Goal: Check status: Check status

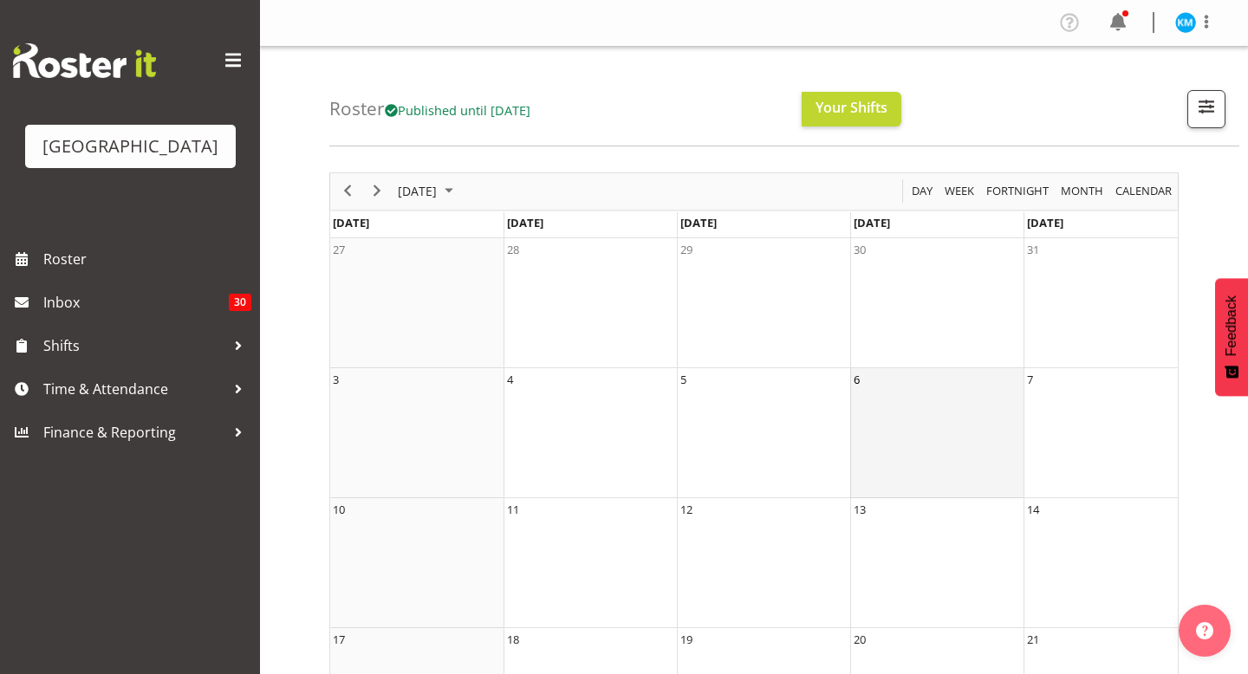
scroll to position [55, 0]
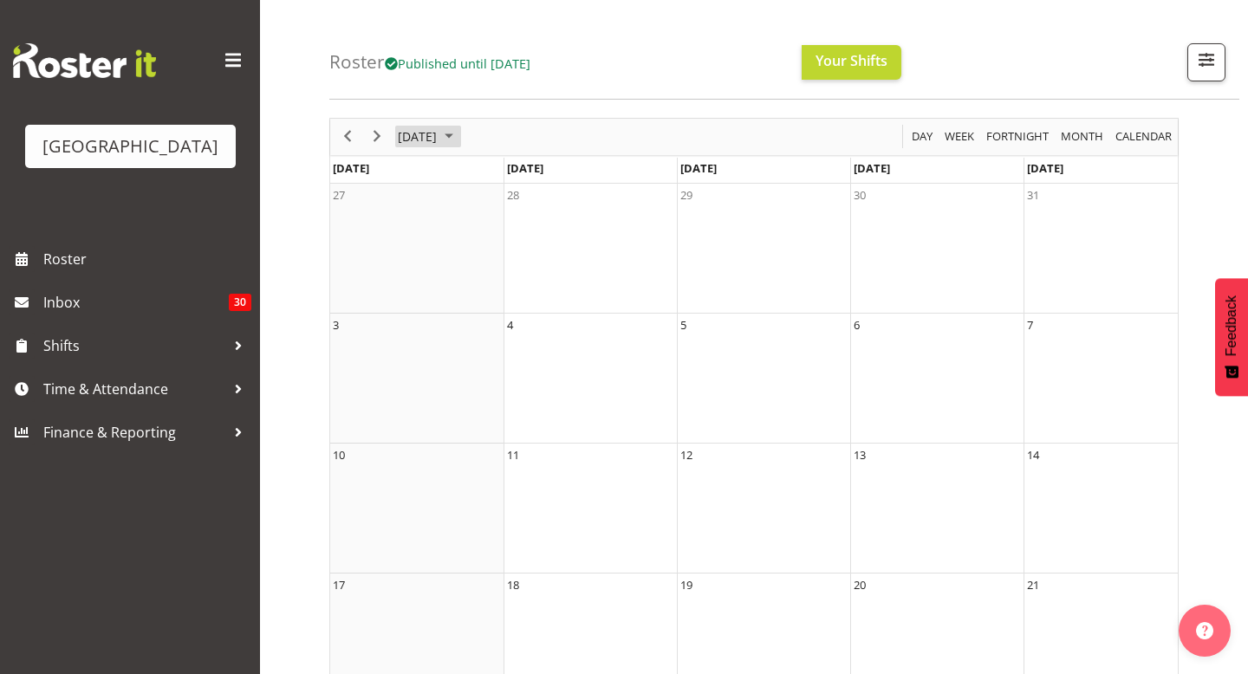
click at [431, 134] on span "[DATE]" at bounding box center [417, 137] width 42 height 22
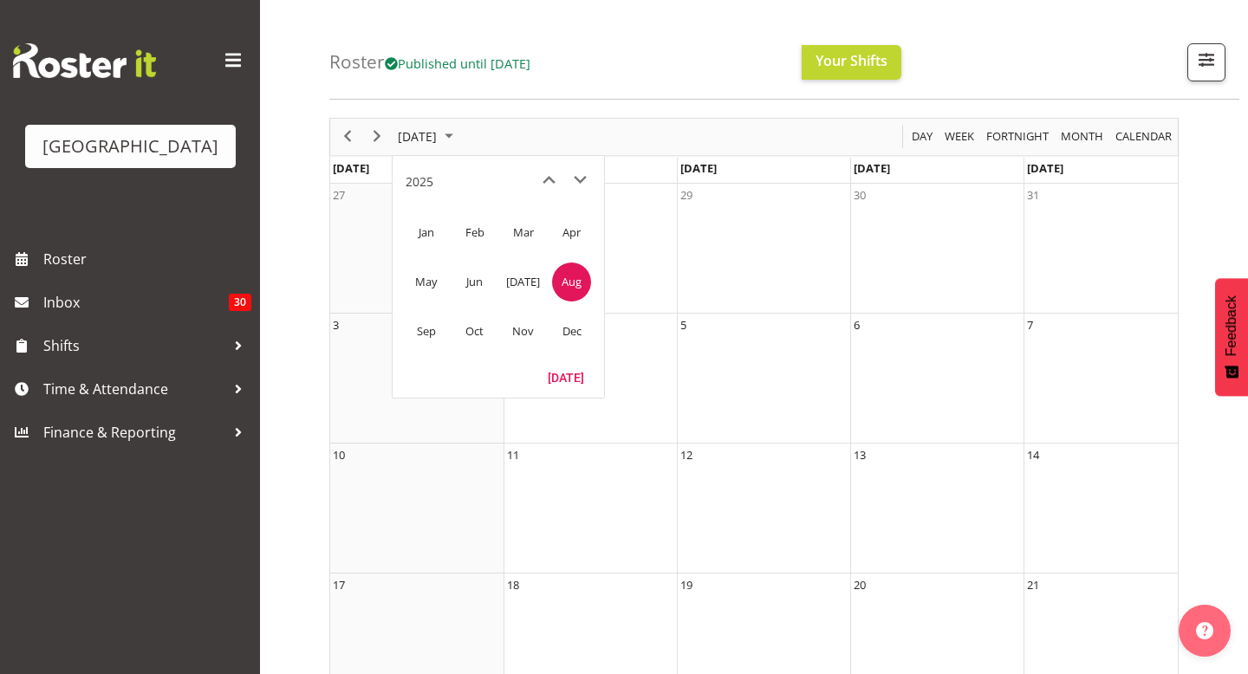
scroll to position [0, 0]
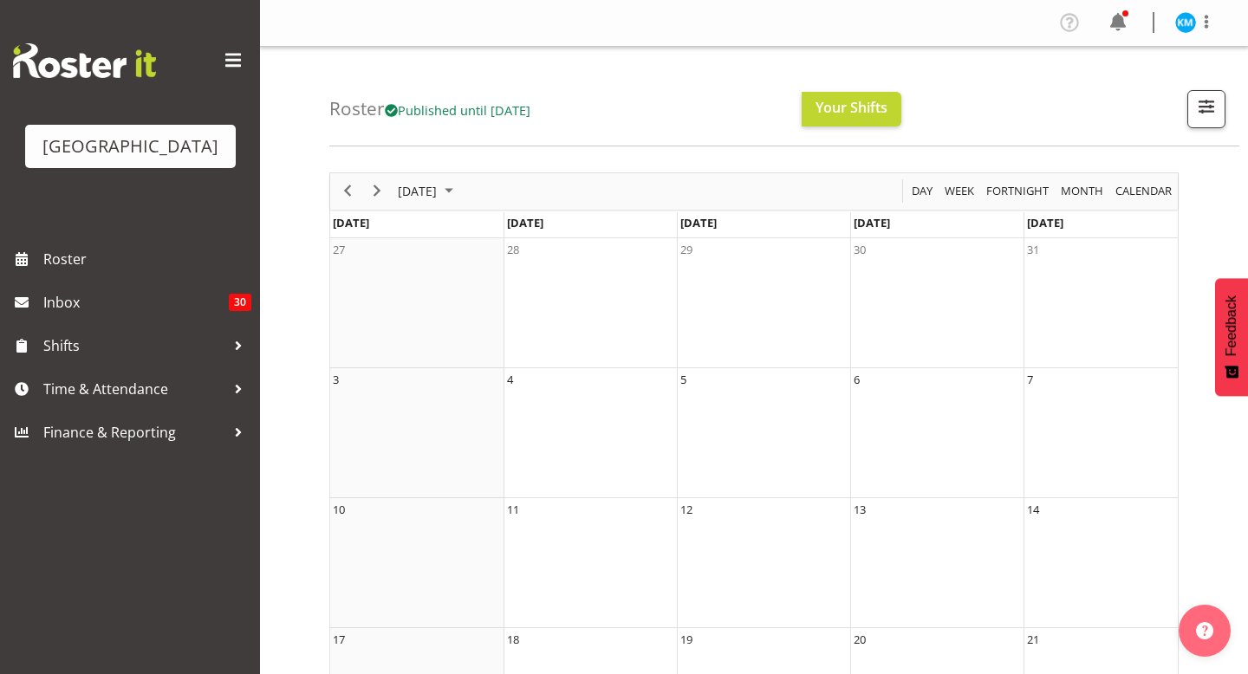
click at [474, 335] on td "27" at bounding box center [416, 303] width 173 height 130
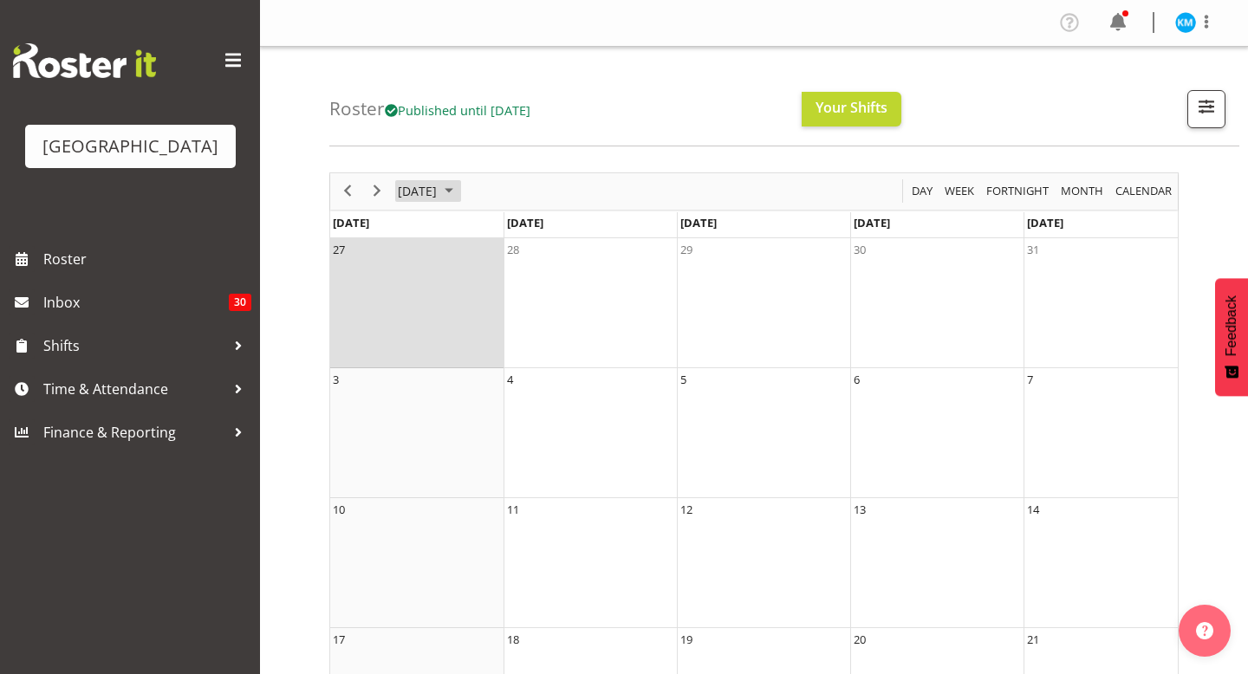
click at [438, 187] on span "[DATE]" at bounding box center [417, 191] width 42 height 22
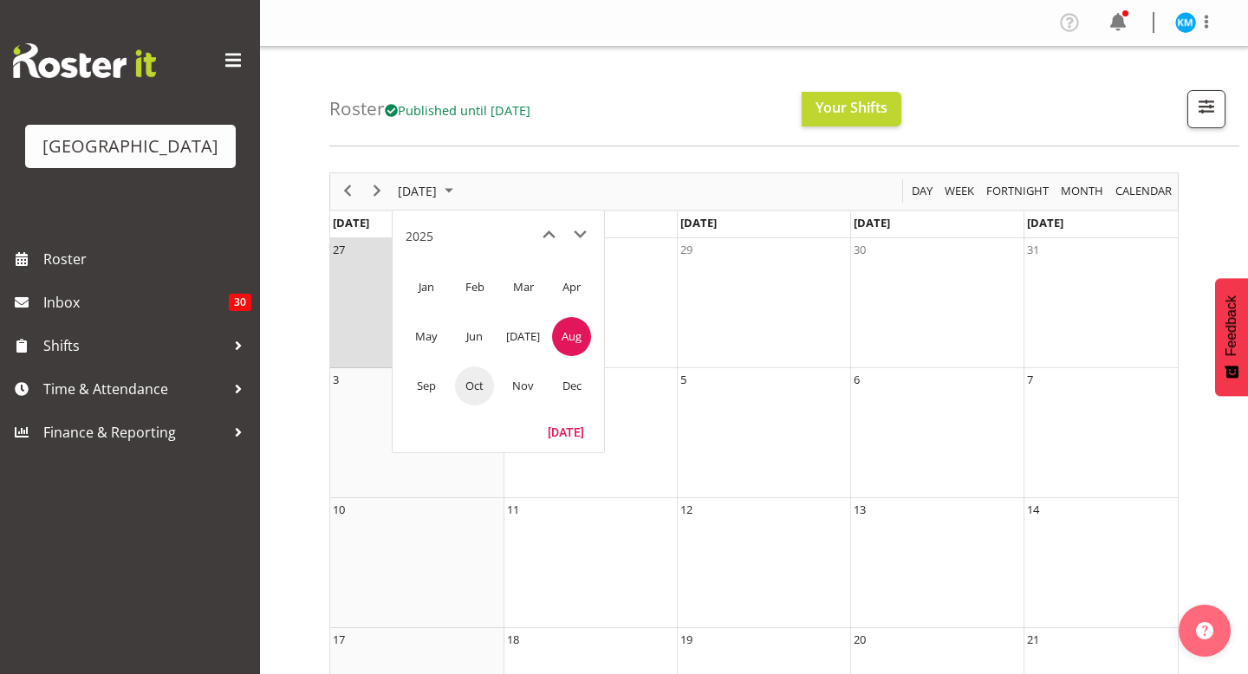
click at [463, 393] on span "Oct" at bounding box center [474, 386] width 39 height 39
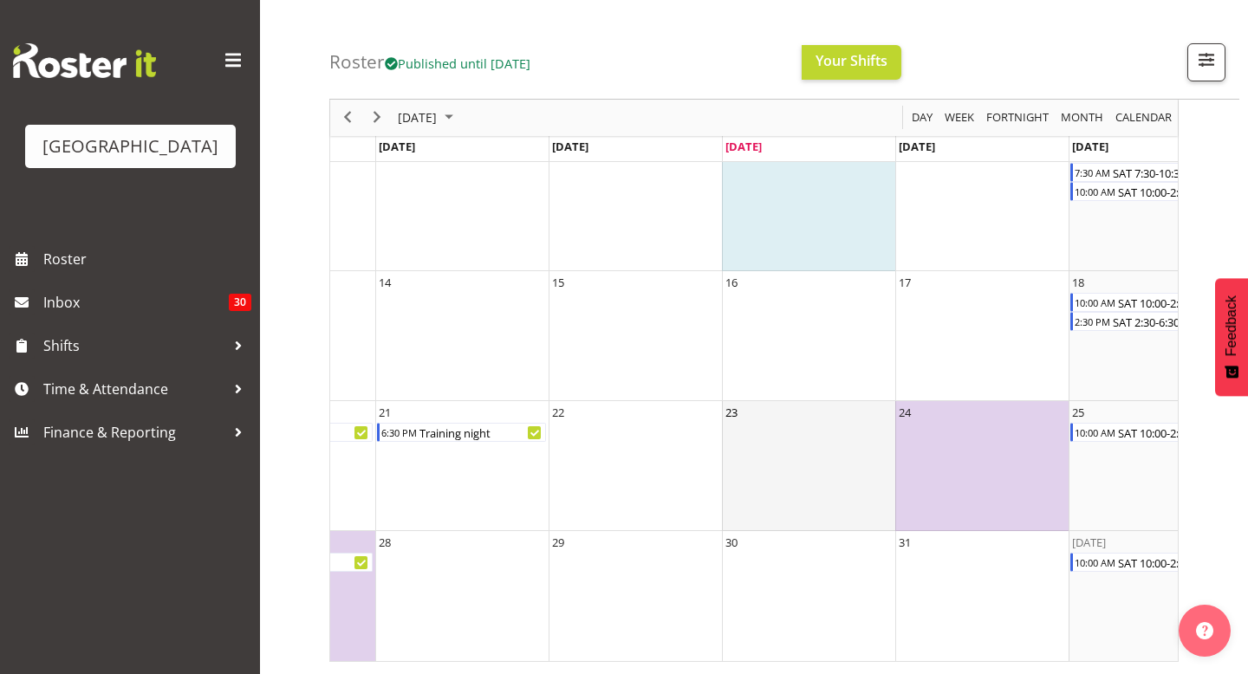
scroll to position [0, 322]
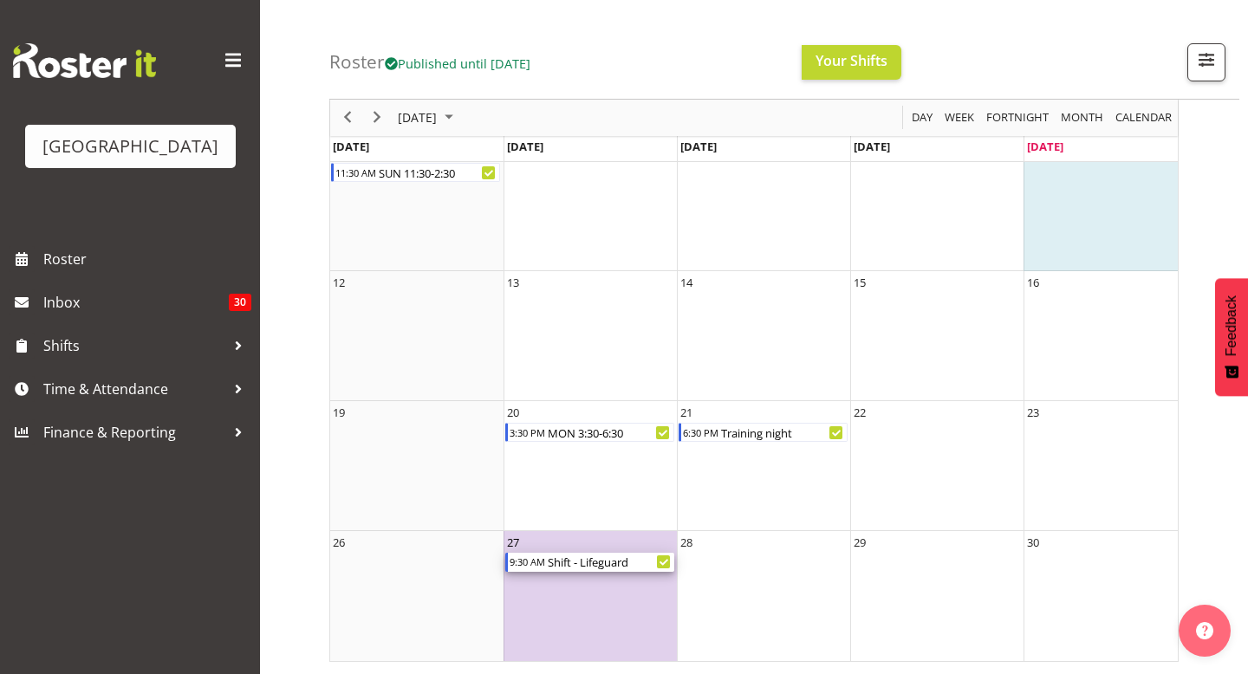
click at [598, 563] on div "Shift - Lifeguard" at bounding box center [610, 562] width 128 height 19
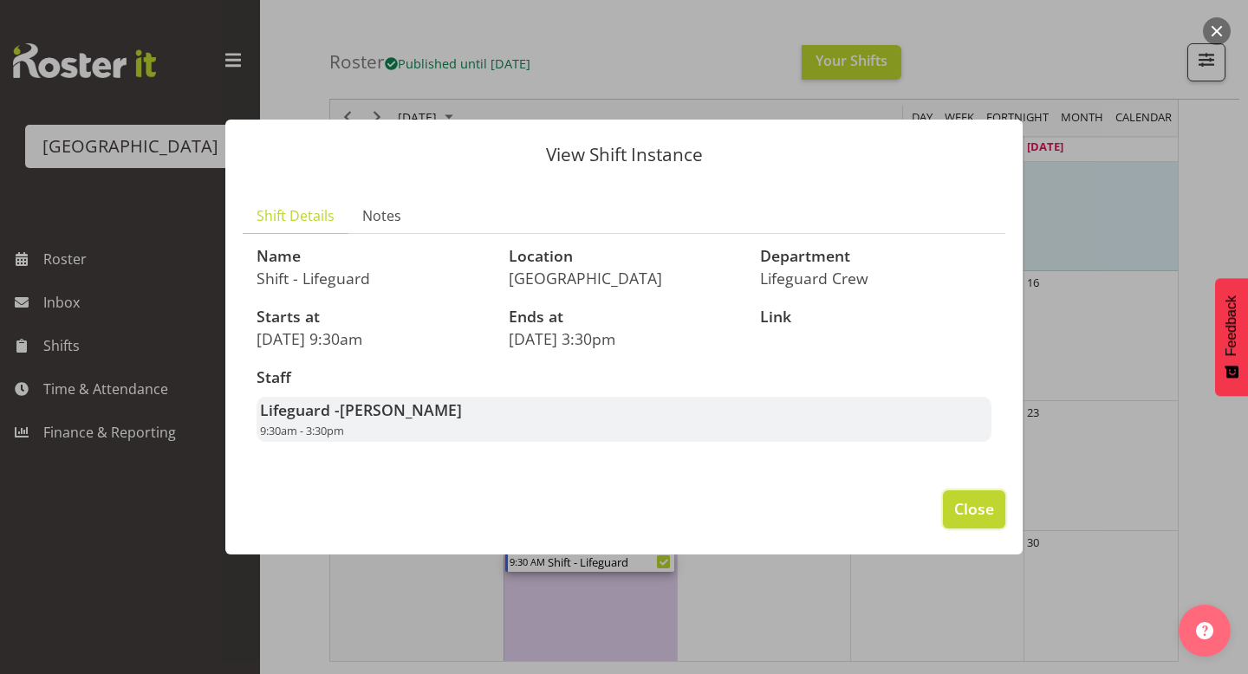
click at [962, 506] on span "Close" at bounding box center [974, 508] width 40 height 23
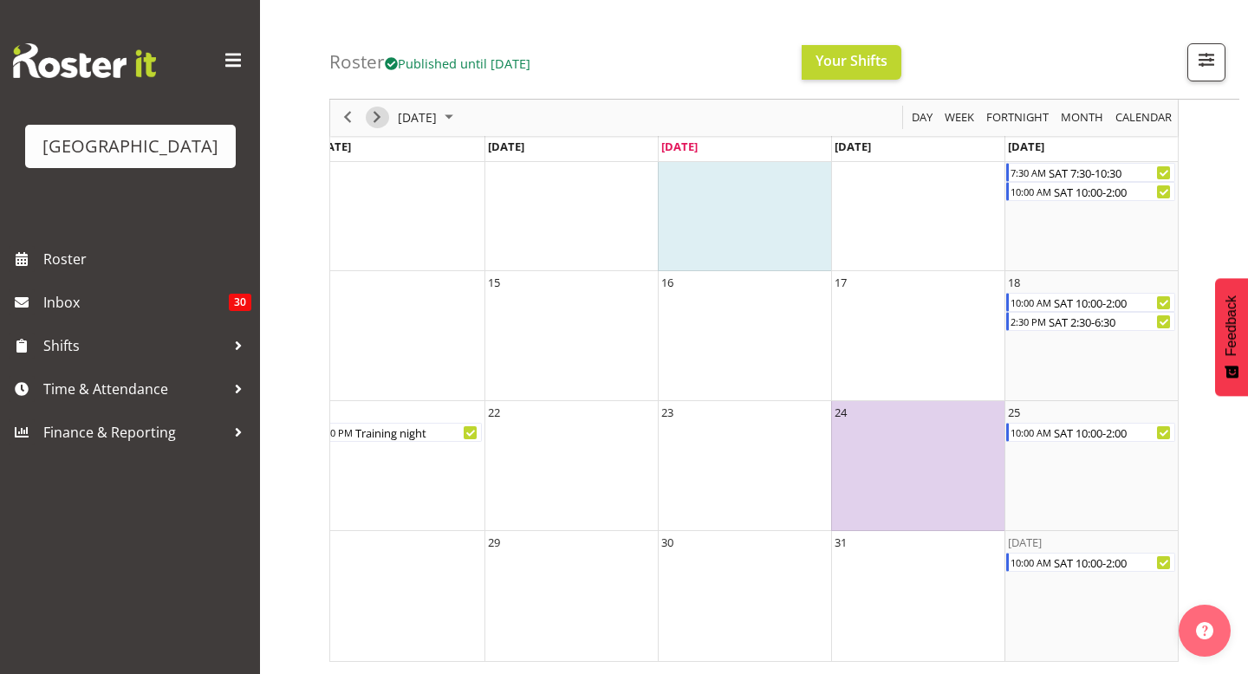
click at [383, 114] on span "Next" at bounding box center [377, 118] width 21 height 22
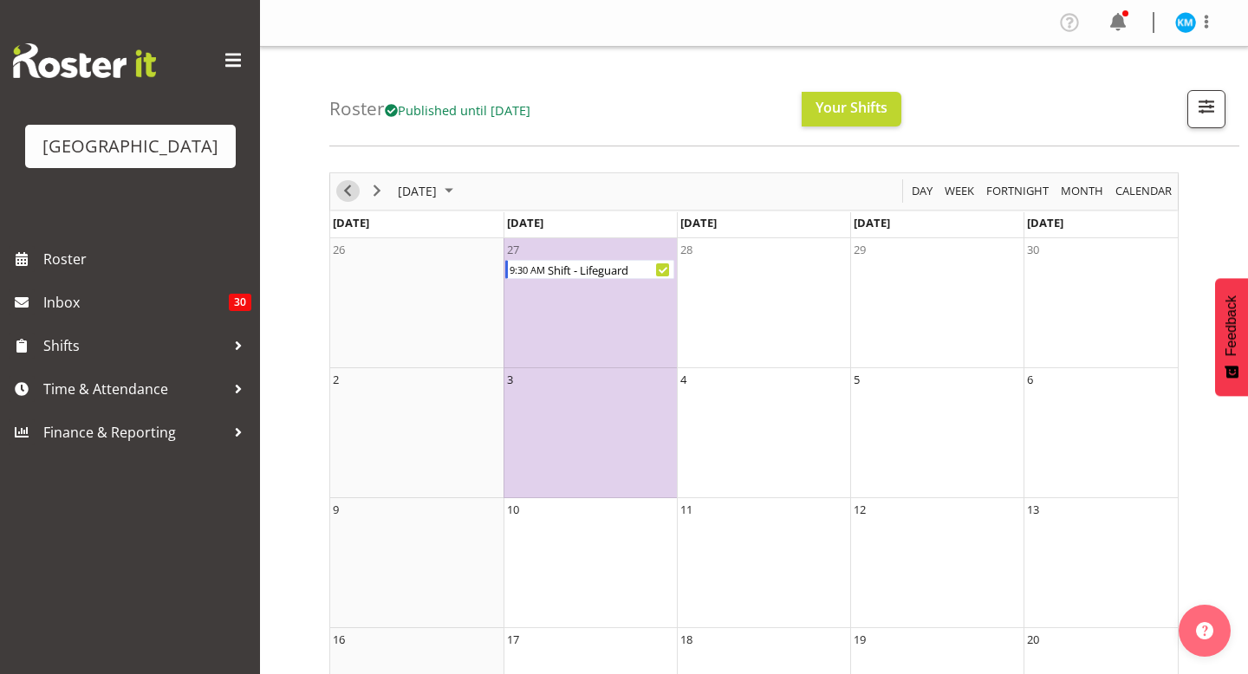
click at [354, 184] on span "Previous" at bounding box center [347, 191] width 21 height 22
